Goal: Check status: Check status

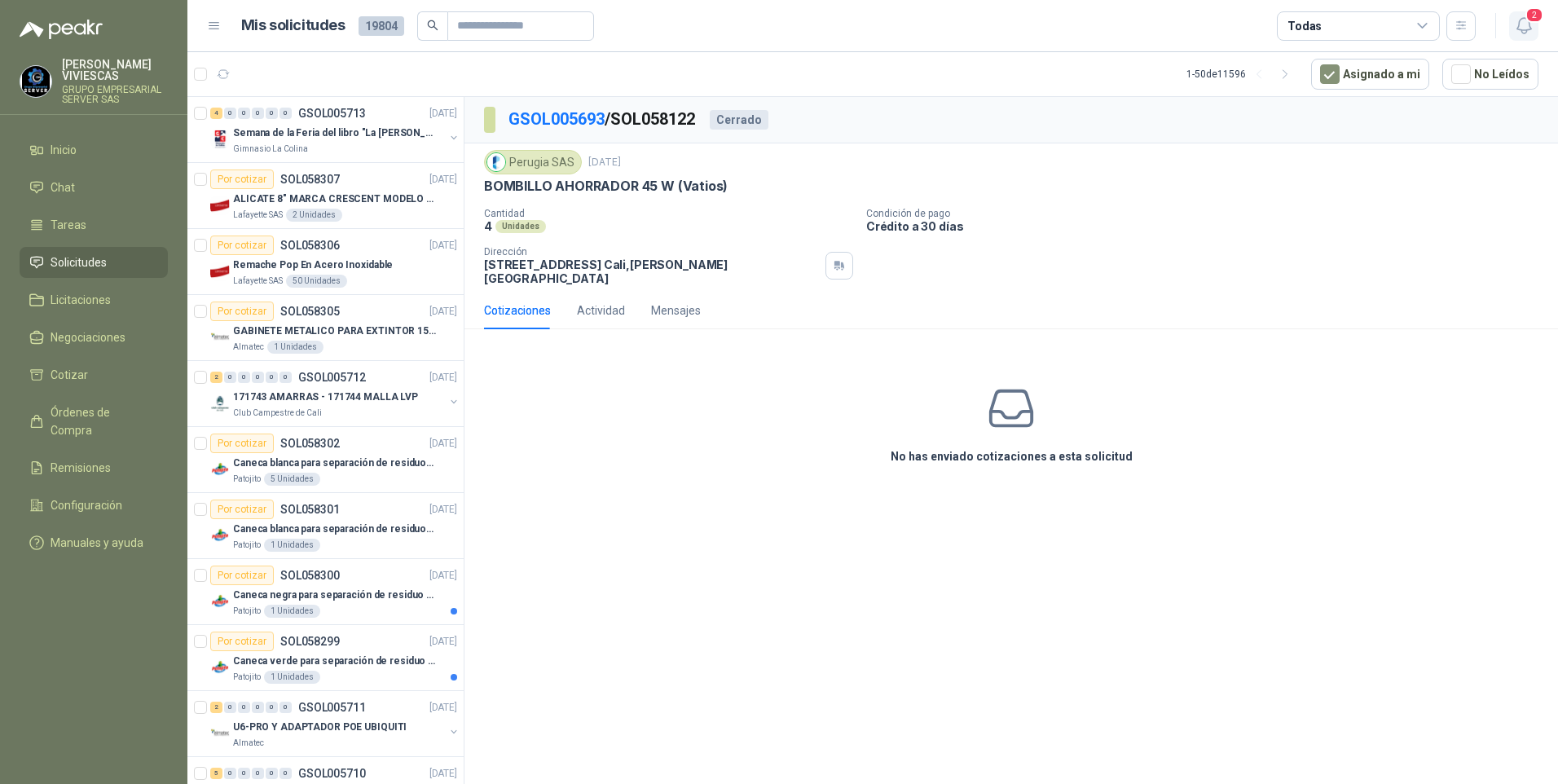
click at [1518, 18] on icon "button" at bounding box center [1524, 25] width 21 height 21
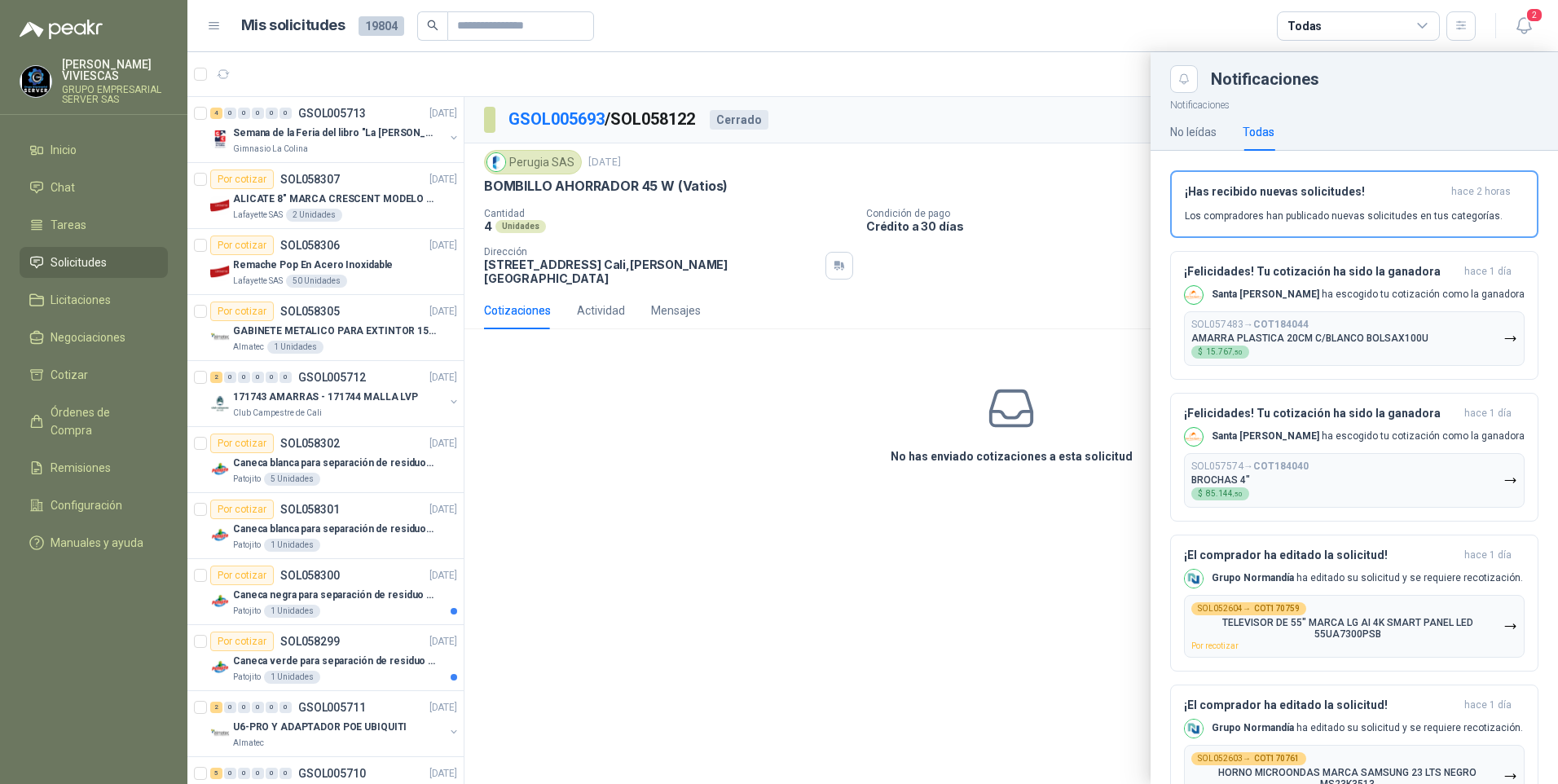
click at [595, 646] on div at bounding box center [873, 418] width 1371 height 732
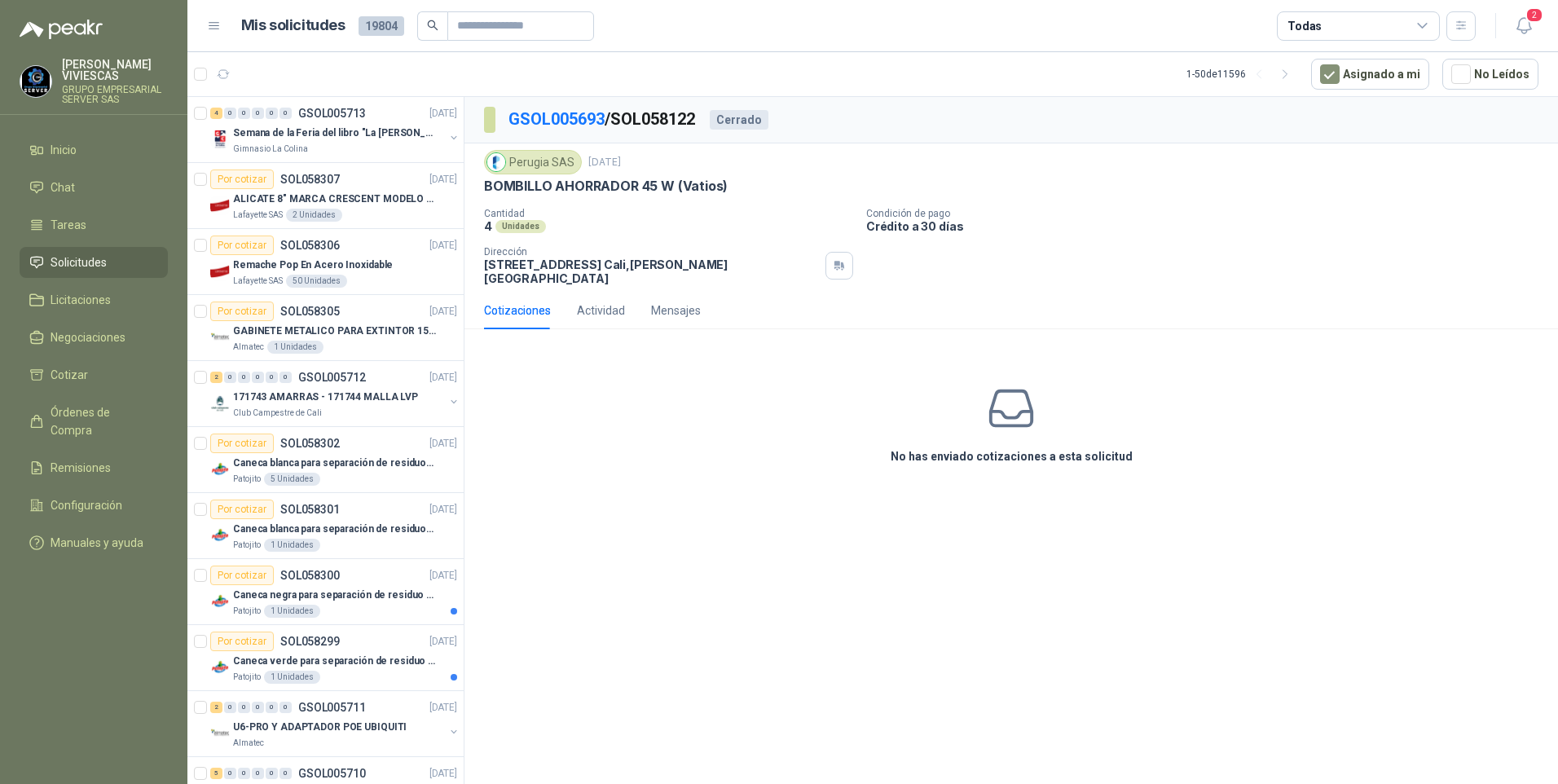
drag, startPoint x: 1506, startPoint y: 22, endPoint x: 1524, endPoint y: 22, distance: 18.0
click at [1507, 22] on div "2" at bounding box center [1508, 25] width 63 height 25
click at [1526, 31] on icon "button" at bounding box center [1523, 25] width 13 height 15
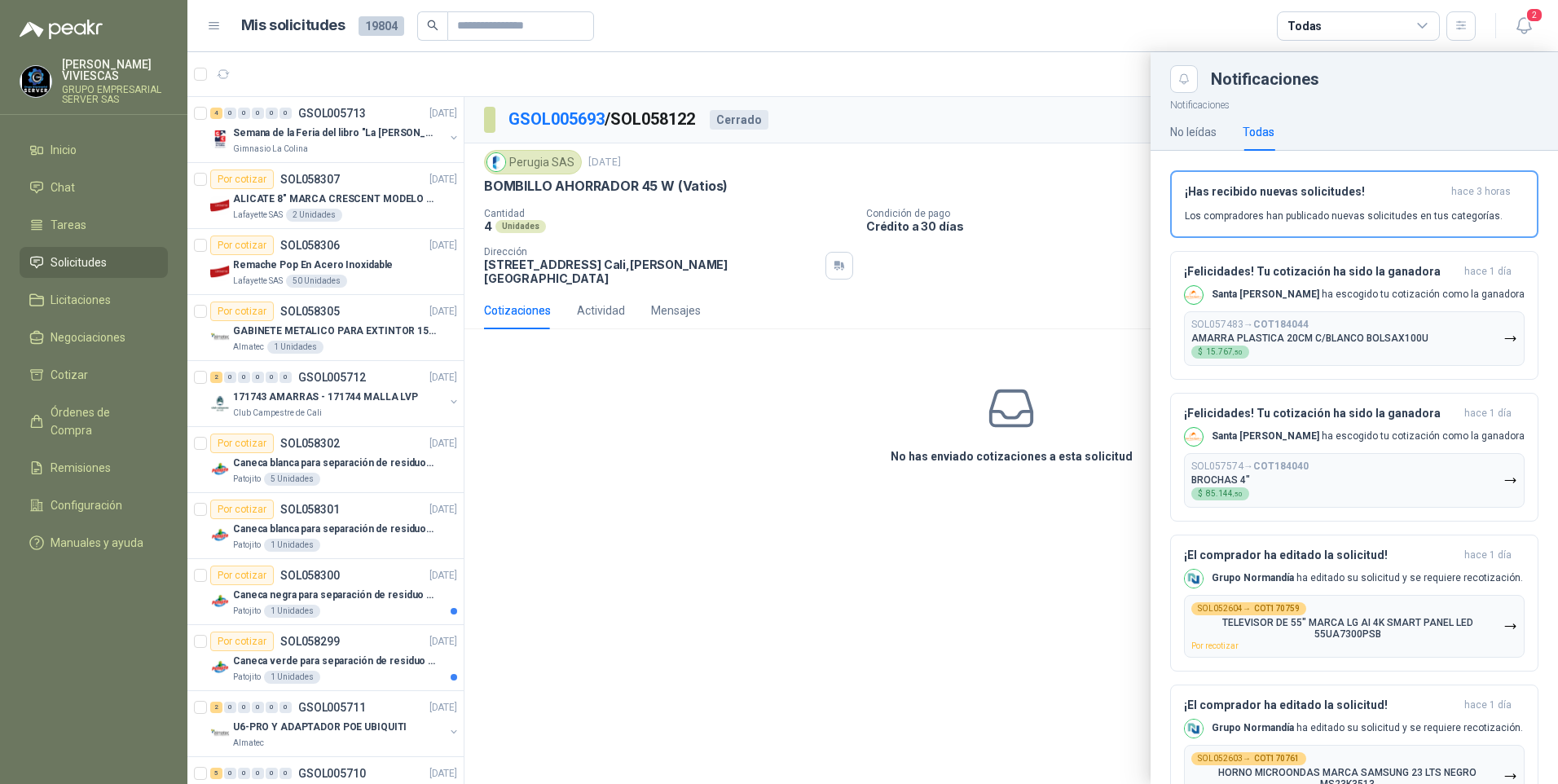
click at [956, 584] on div at bounding box center [873, 418] width 1371 height 732
